Goal: Navigation & Orientation: Go to known website

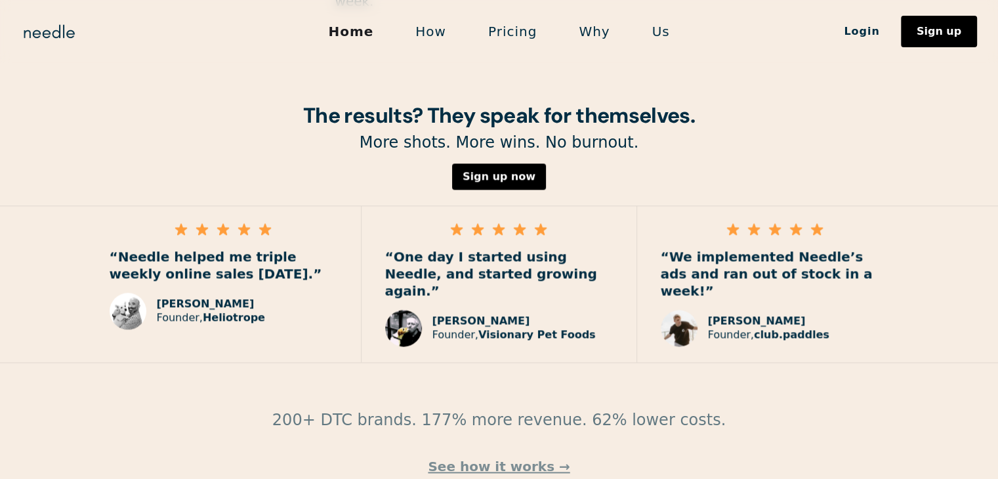
scroll to position [1887, 0]
